Goal: Use online tool/utility

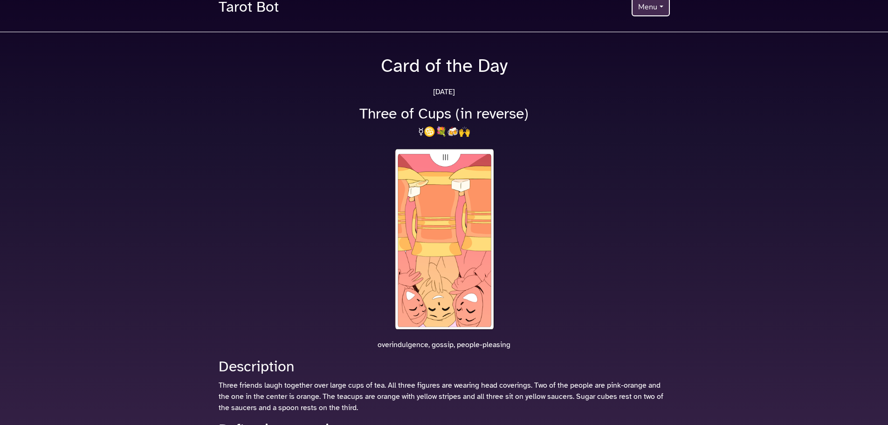
scroll to position [17, 0]
click at [649, 4] on button "Menu" at bounding box center [651, 8] width 38 height 19
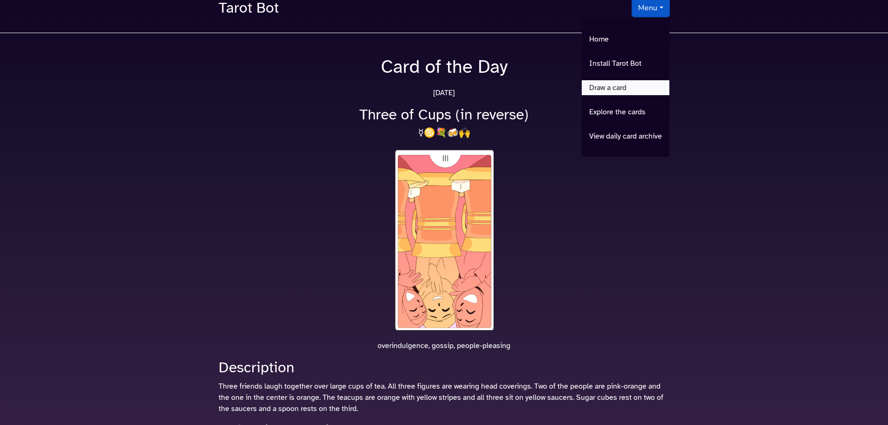
click at [609, 87] on link "Draw a card" at bounding box center [626, 87] width 88 height 15
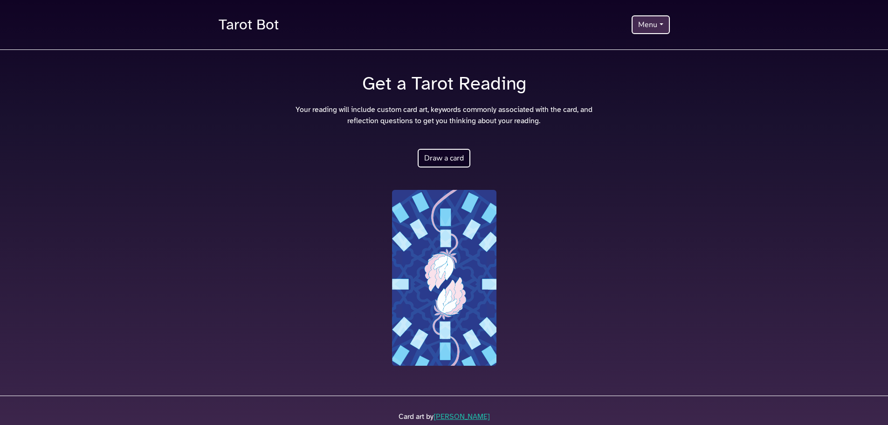
click at [428, 266] on img at bounding box center [444, 278] width 104 height 176
click at [448, 152] on button "Draw a card" at bounding box center [444, 158] width 53 height 19
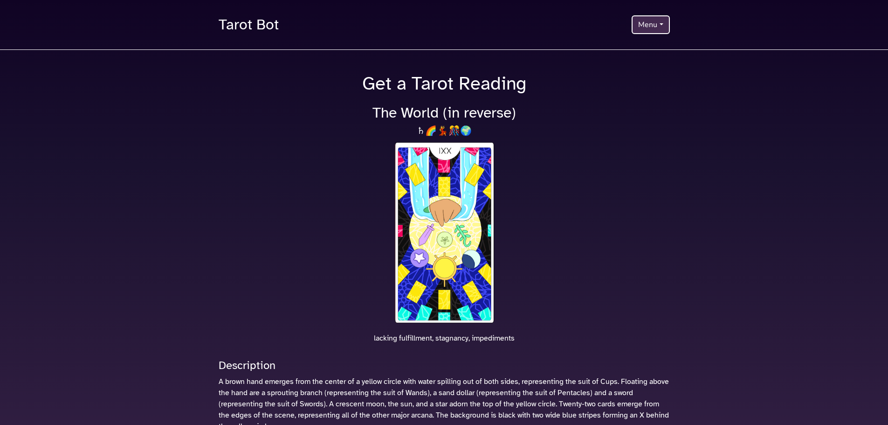
click at [444, 197] on img at bounding box center [444, 232] width 104 height 185
click at [645, 26] on button "Menu" at bounding box center [651, 24] width 38 height 19
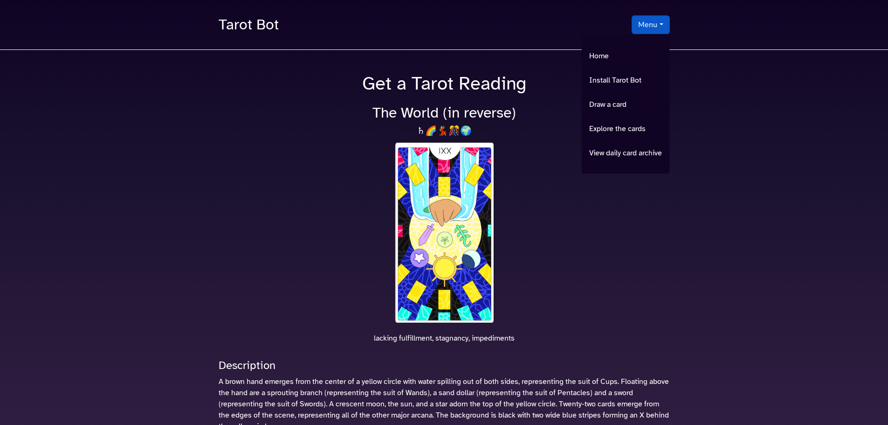
click at [558, 144] on div at bounding box center [444, 236] width 463 height 192
